Goal: Find specific page/section: Find specific page/section

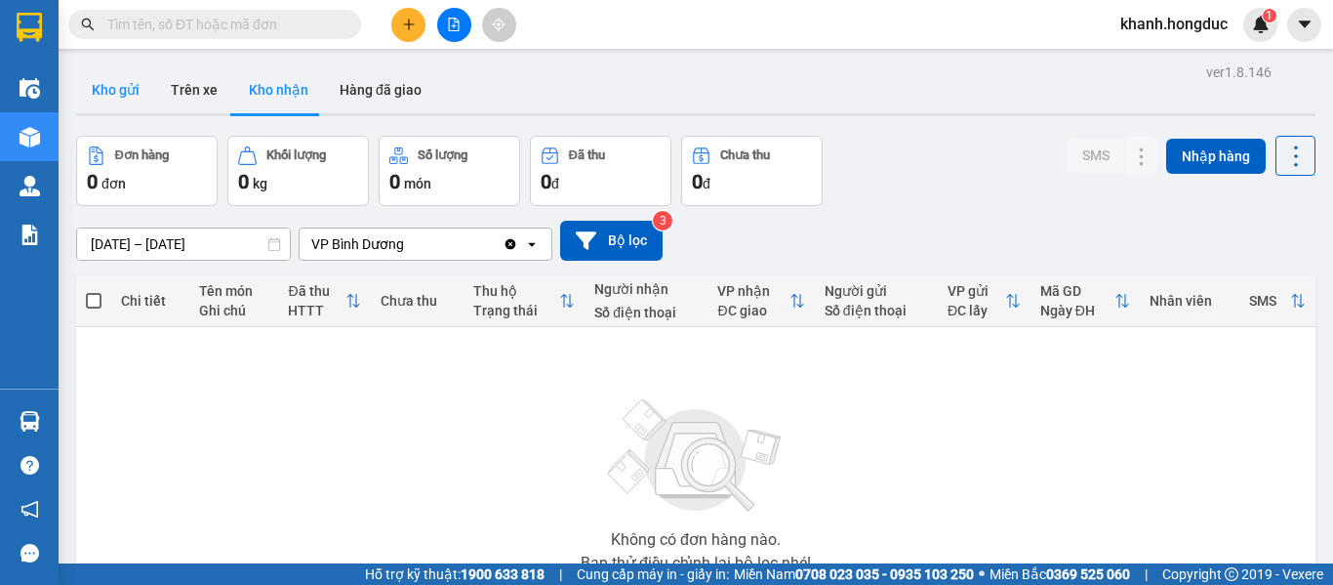
click at [123, 95] on button "Kho gửi" at bounding box center [115, 89] width 79 height 47
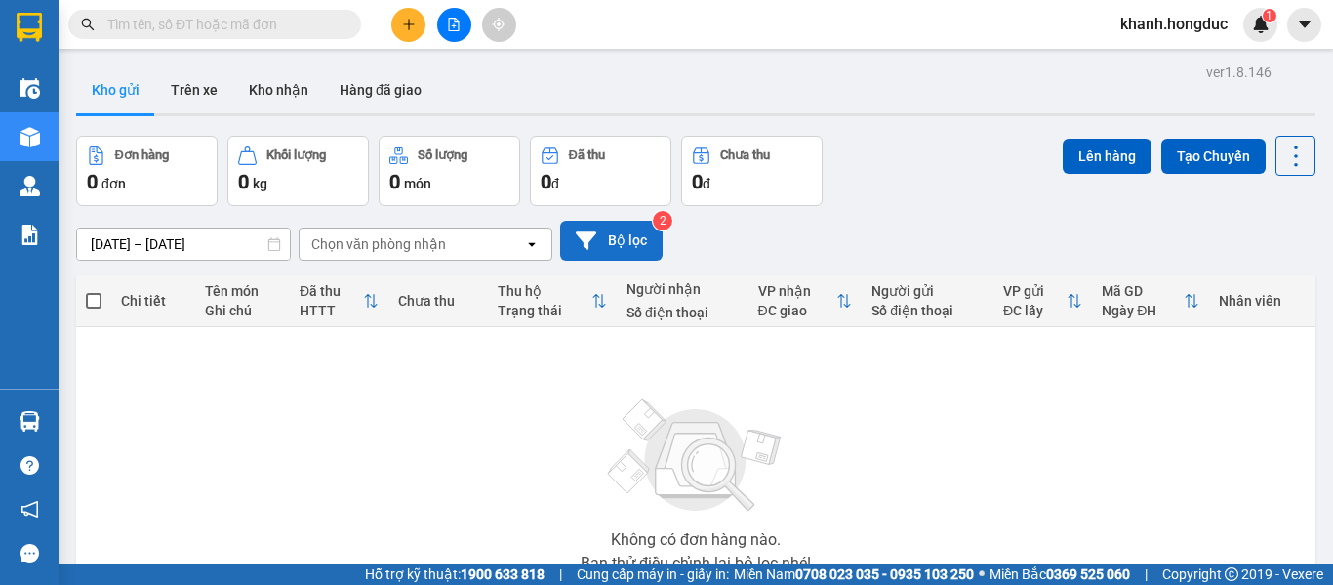
click at [634, 248] on button "Bộ lọc" at bounding box center [611, 241] width 102 height 40
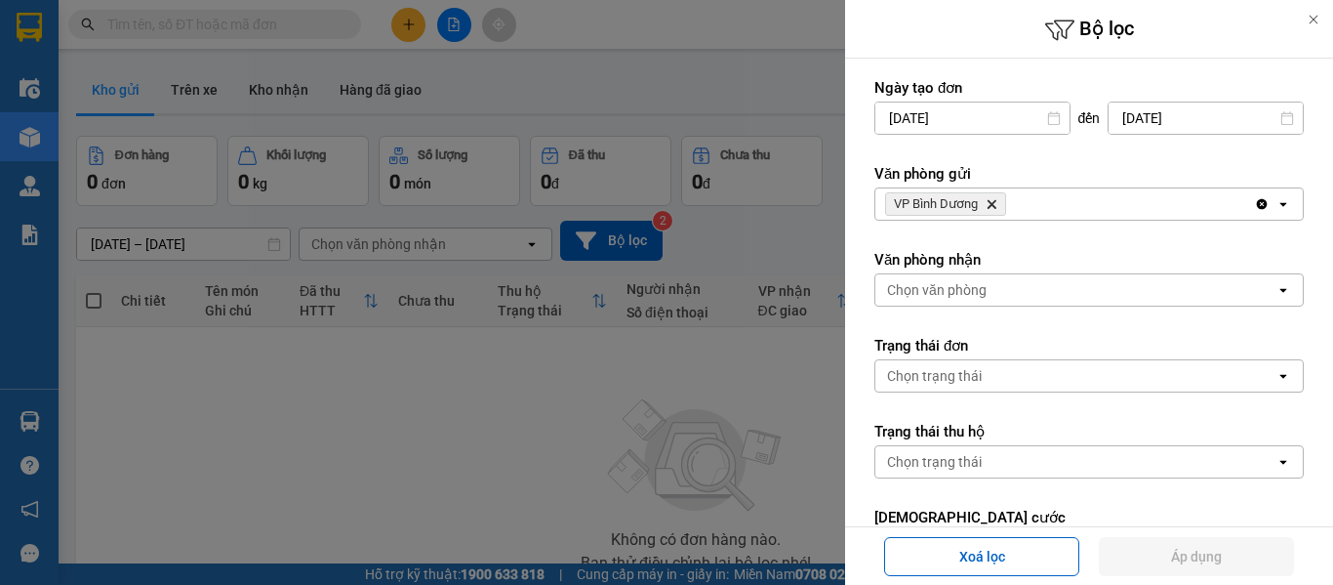
click at [994, 204] on icon "VP Bình Dương, close by backspace" at bounding box center [992, 204] width 9 height 9
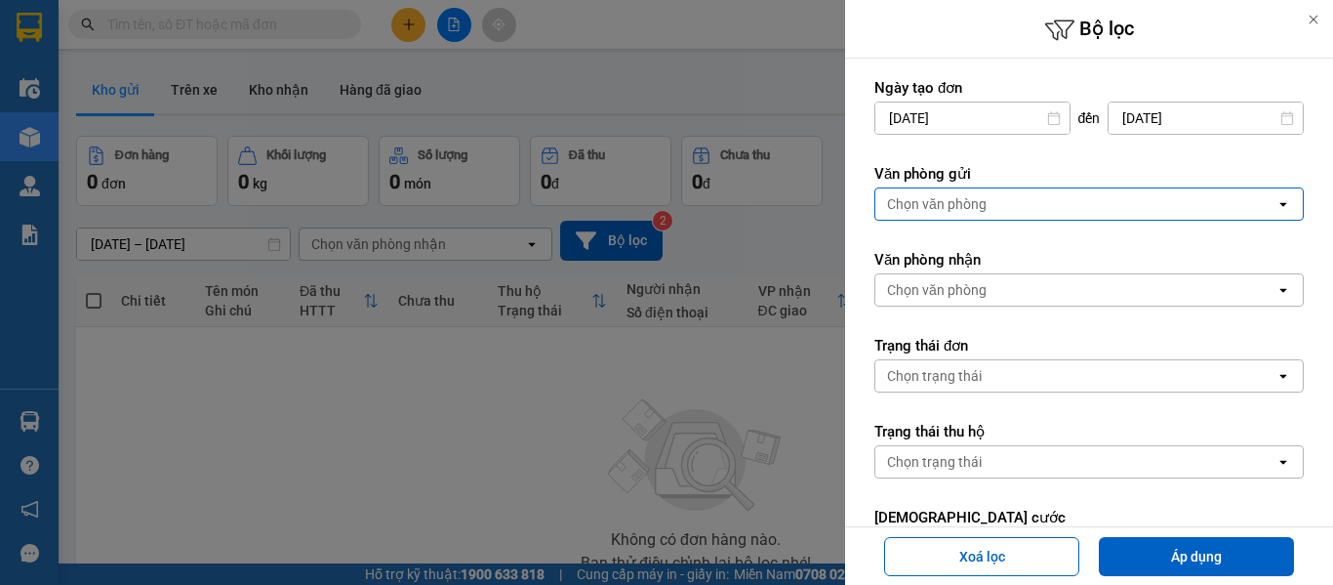
click at [991, 205] on div "Chọn văn phòng" at bounding box center [1075, 203] width 400 height 31
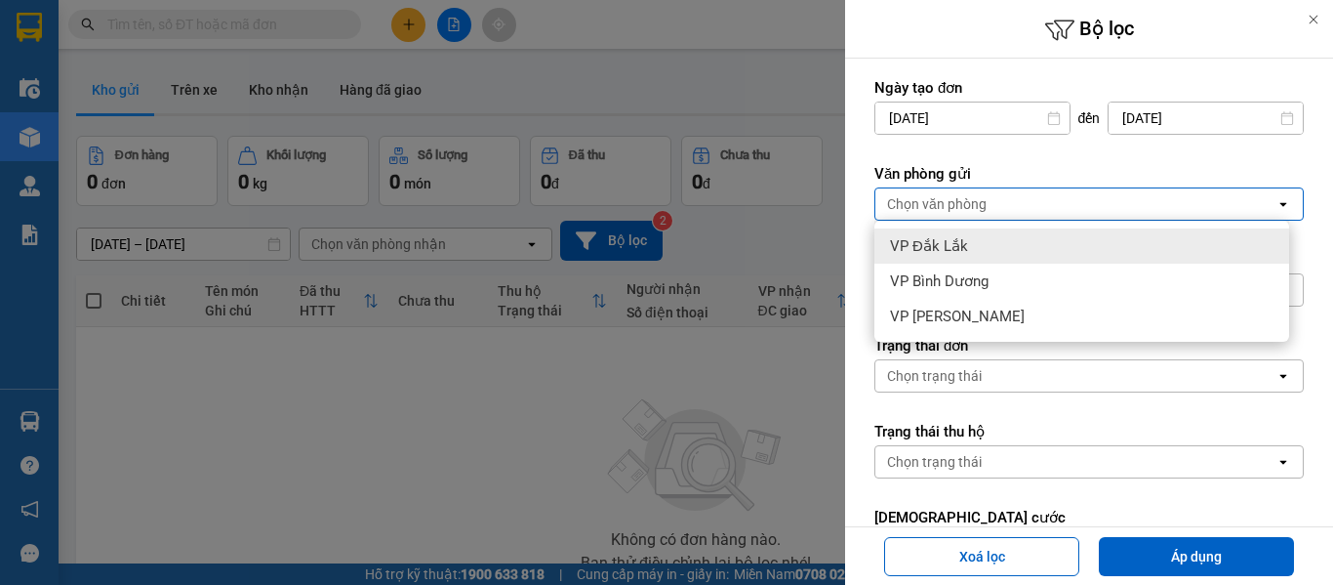
click at [989, 242] on div "VP Đắk Lắk" at bounding box center [1081, 245] width 415 height 35
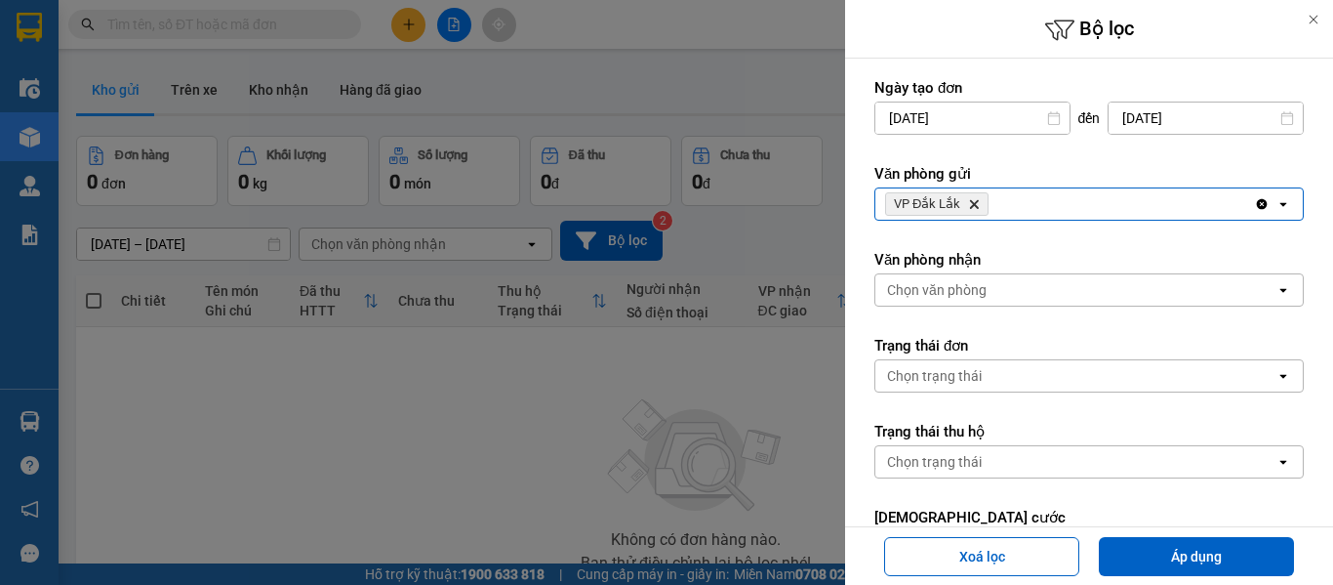
click at [990, 291] on div "Chọn văn phòng" at bounding box center [1075, 289] width 400 height 31
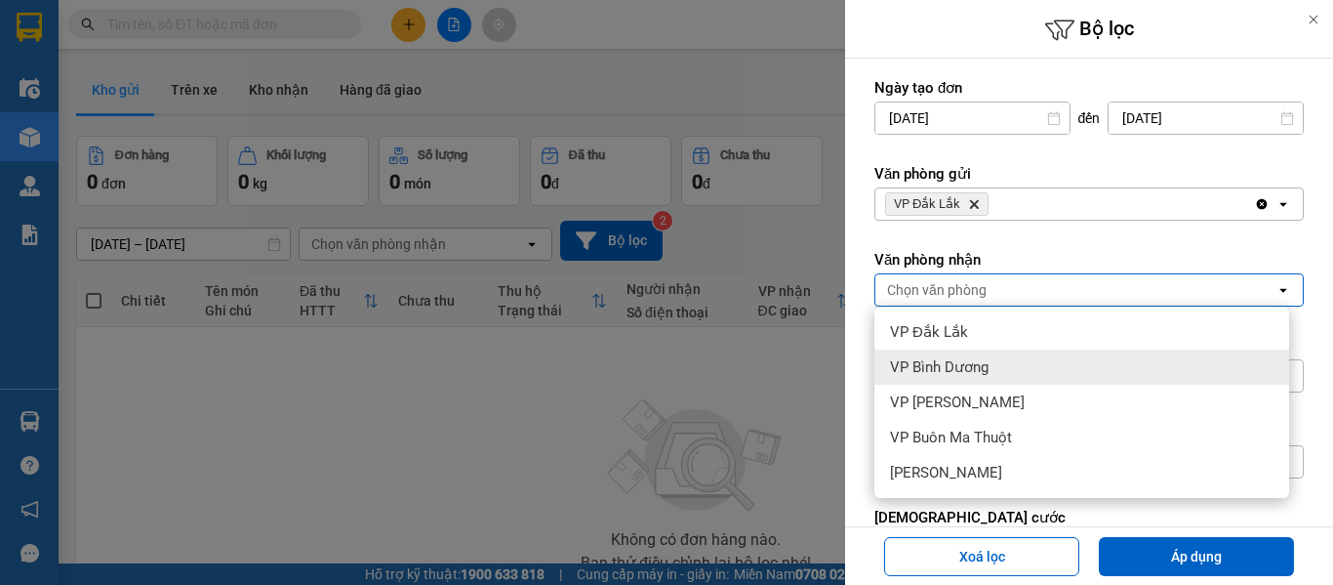
click at [988, 359] on span "VP Bình Dương" at bounding box center [939, 367] width 99 height 20
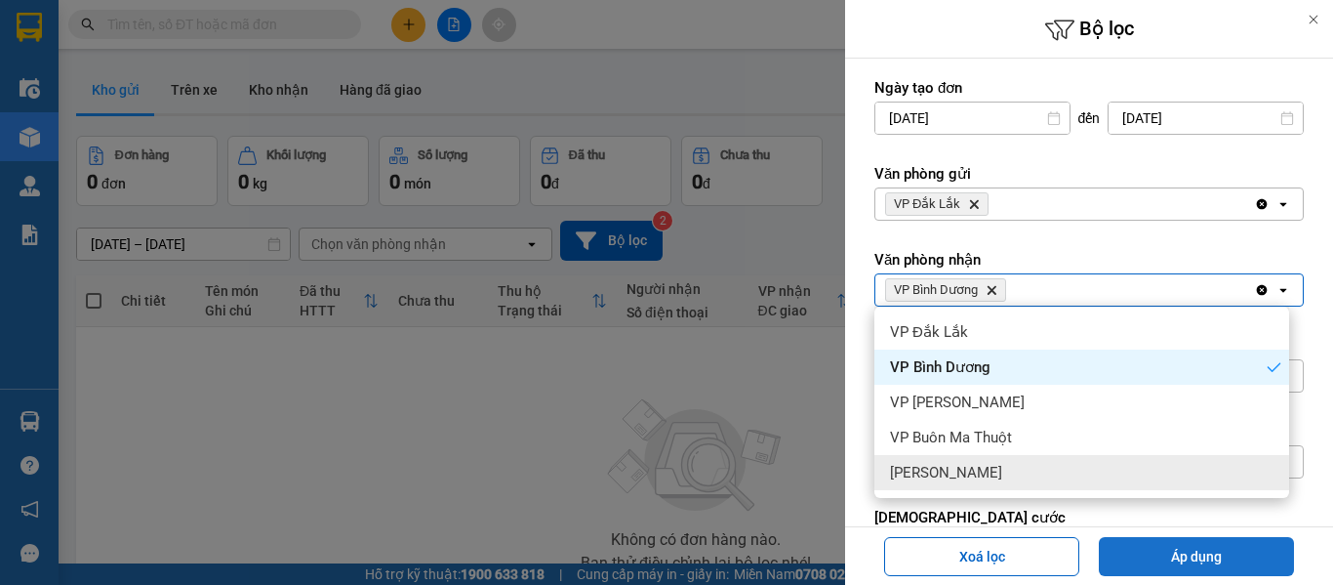
click at [1158, 557] on button "Áp dụng" at bounding box center [1196, 556] width 195 height 39
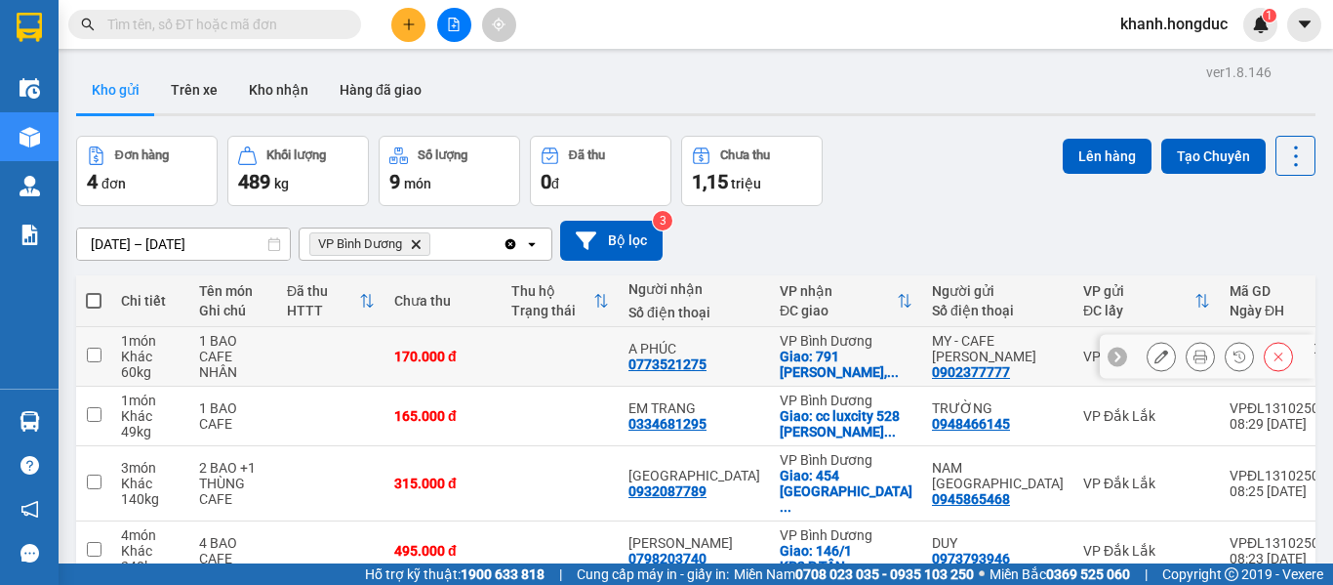
scroll to position [90, 0]
